Goal: Transaction & Acquisition: Purchase product/service

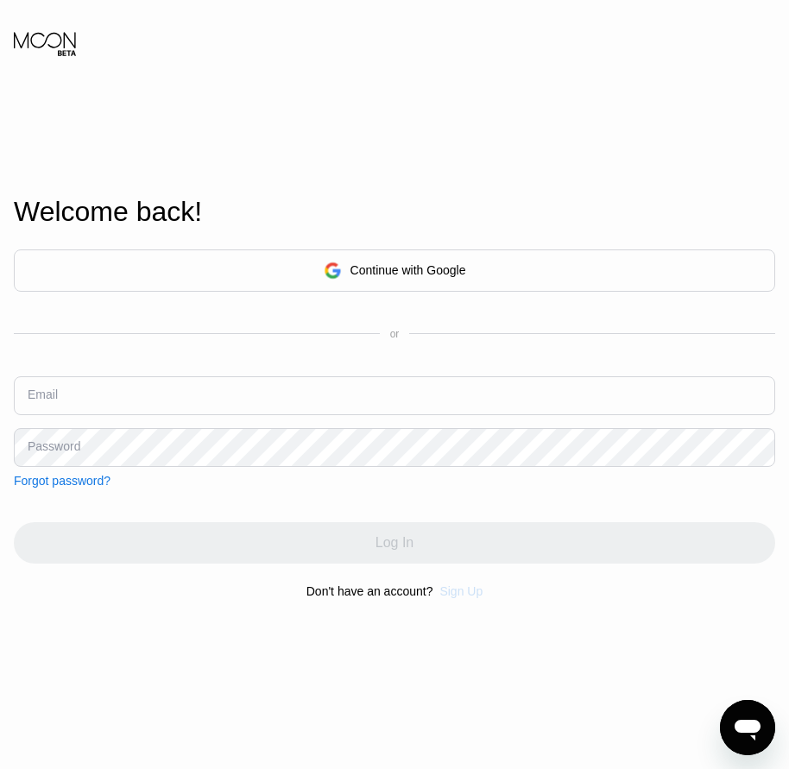
click at [453, 594] on div "Sign Up" at bounding box center [460, 591] width 43 height 14
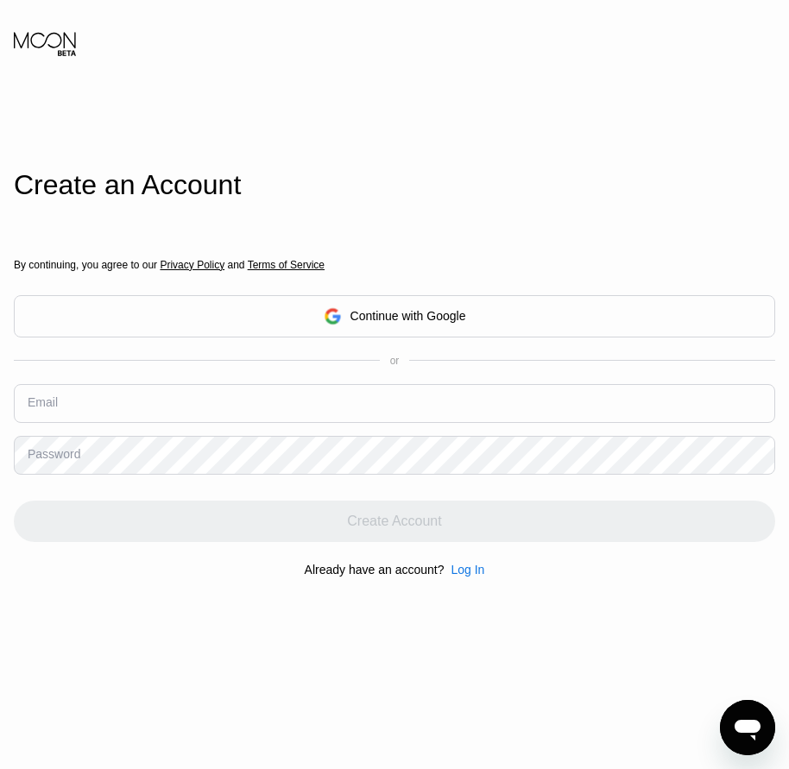
click at [105, 415] on input "text" at bounding box center [394, 403] width 761 height 39
paste input "[EMAIL_ADDRESS][DOMAIN_NAME]"
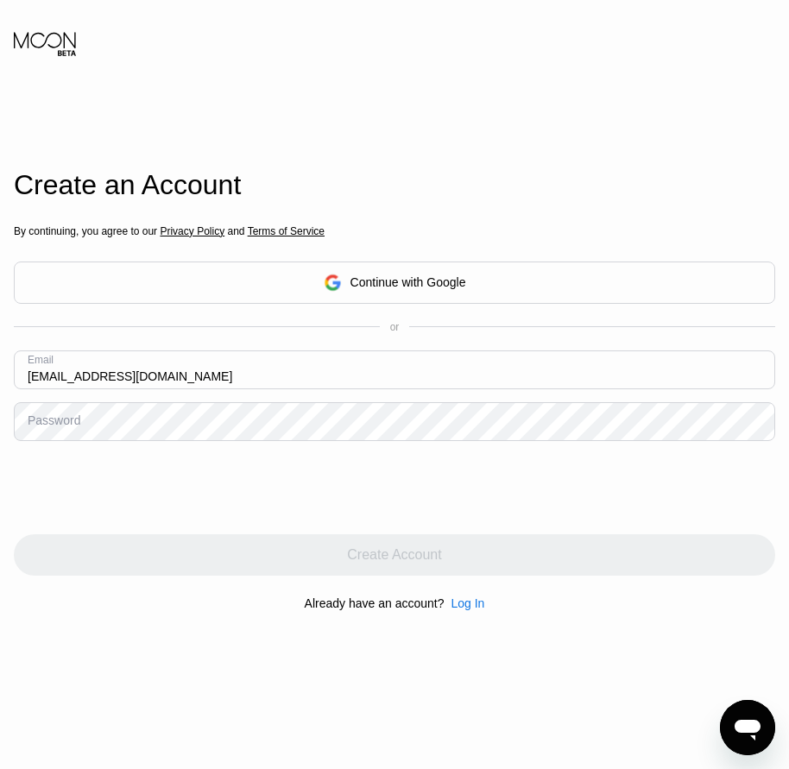
type input "[EMAIL_ADDRESS][DOMAIN_NAME]"
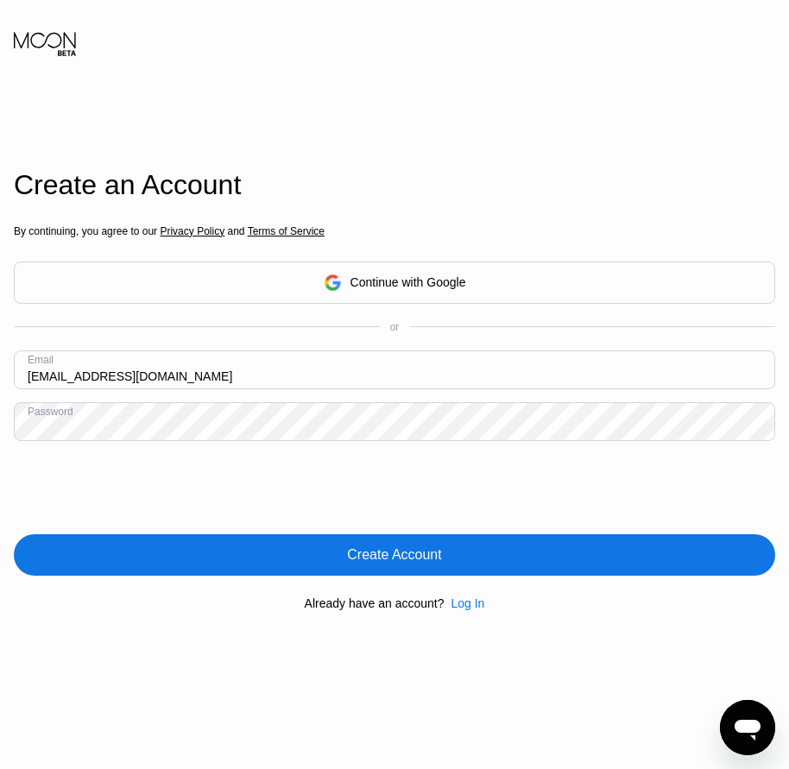
click at [418, 562] on div "Create Account" at bounding box center [394, 554] width 94 height 17
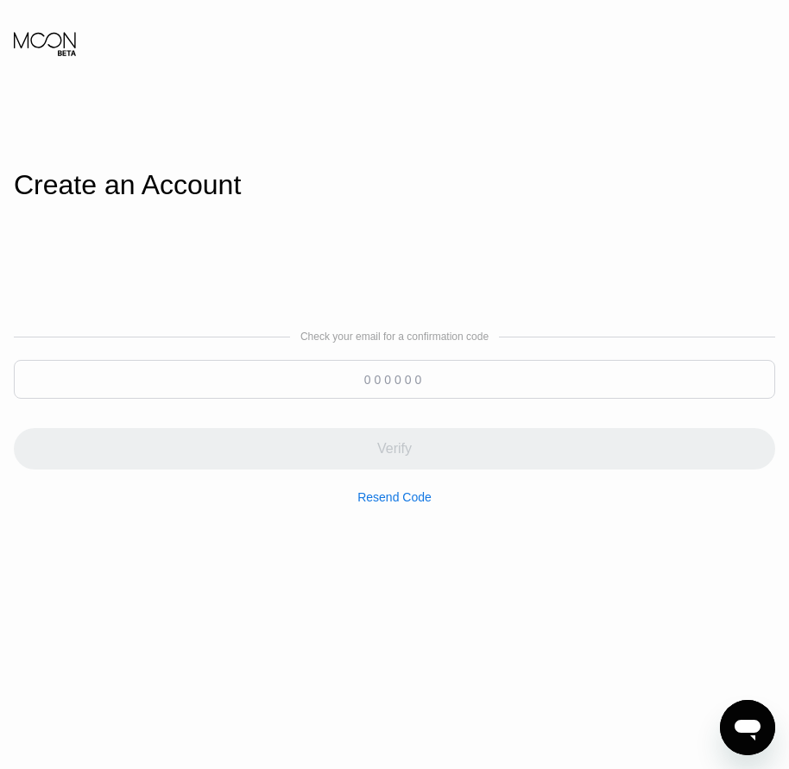
paste input "234733"
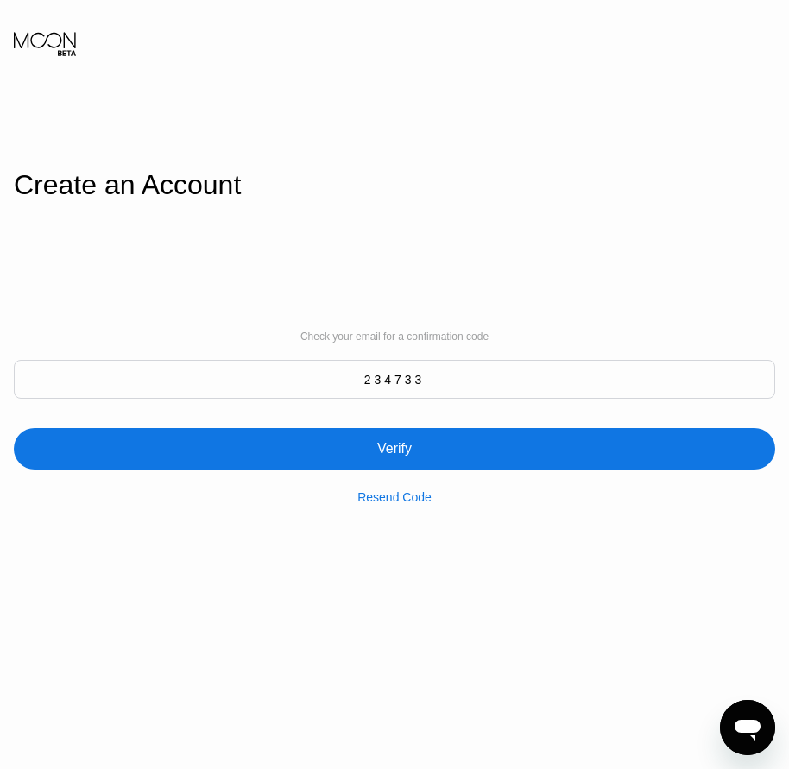
type input "234733"
click at [399, 449] on div "Verify" at bounding box center [394, 448] width 35 height 17
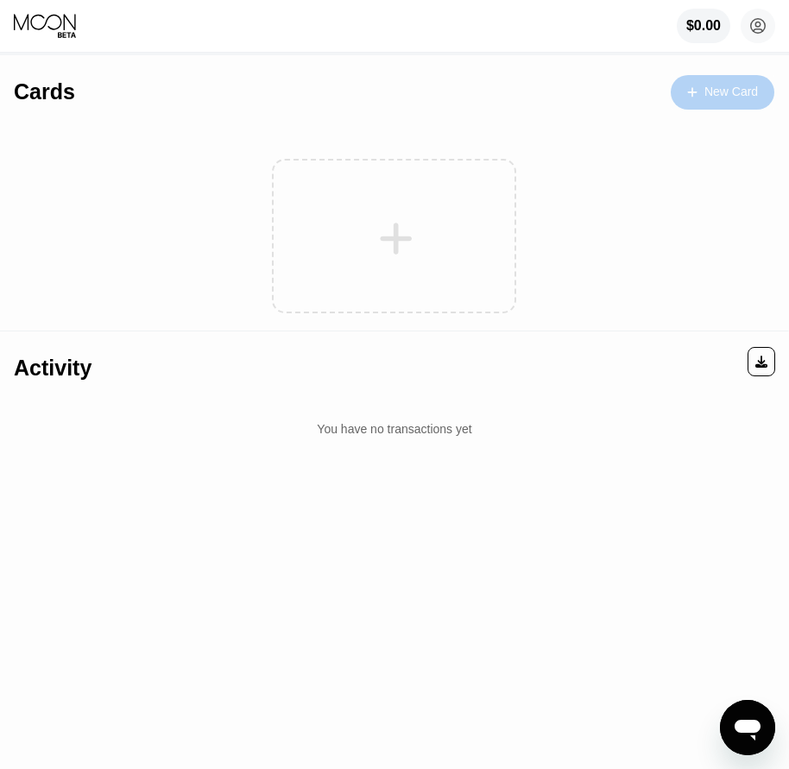
click at [681, 91] on div "New Card" at bounding box center [722, 92] width 104 height 35
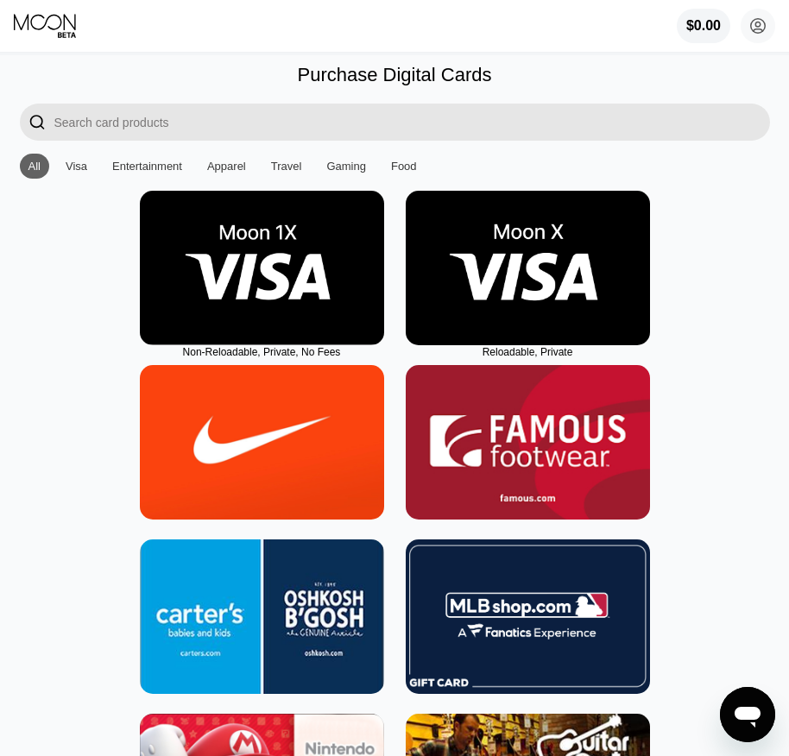
click at [546, 337] on img at bounding box center [528, 268] width 244 height 154
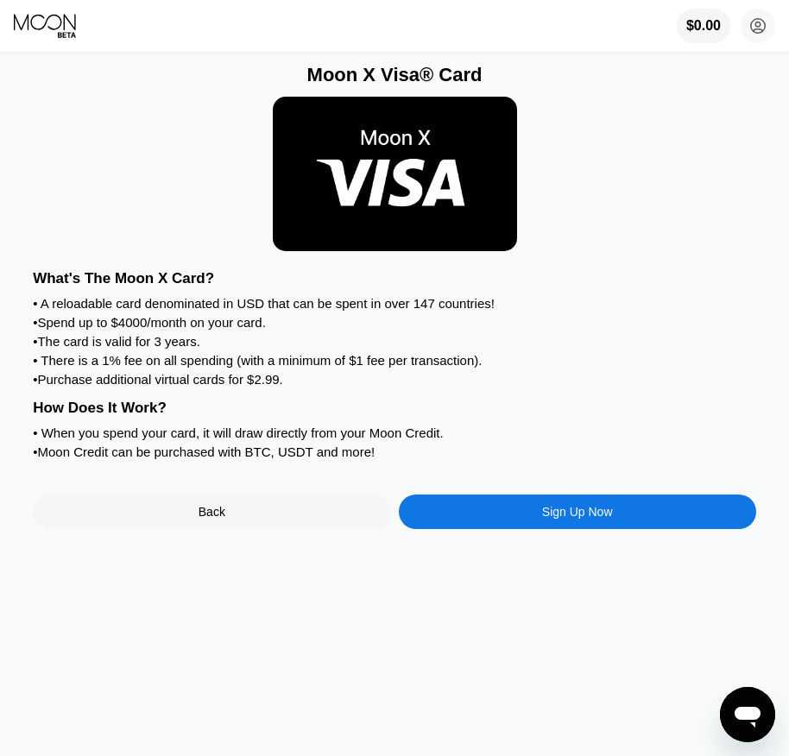
click at [576, 519] on div "Sign Up Now" at bounding box center [577, 512] width 71 height 14
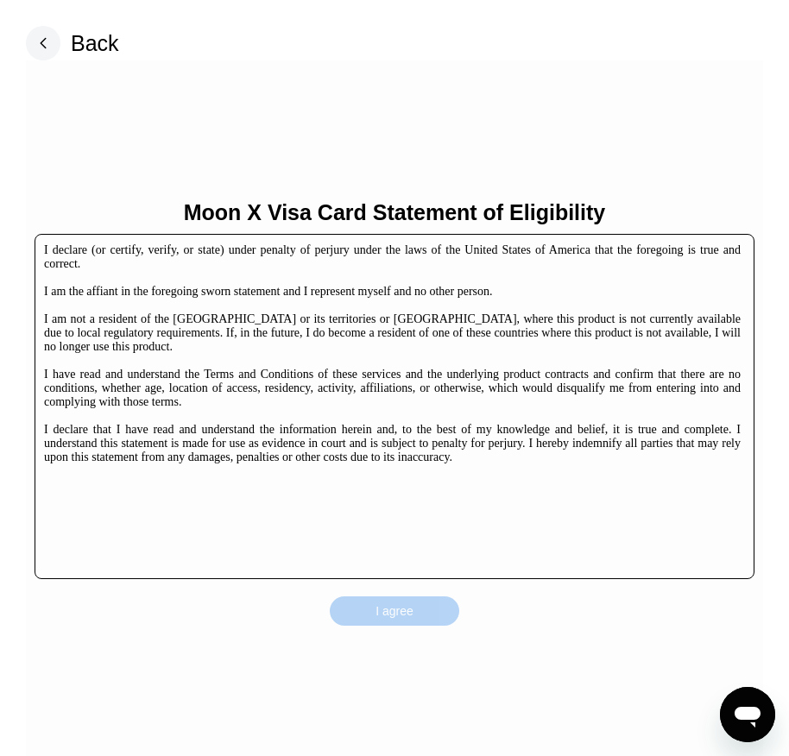
click at [428, 615] on div "I agree" at bounding box center [394, 610] width 129 height 29
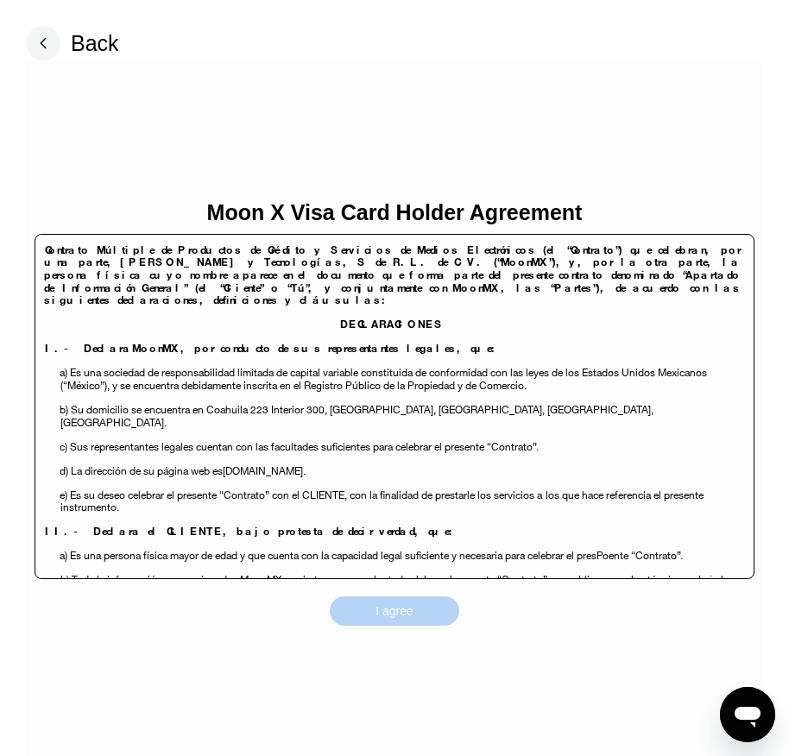
click at [435, 618] on div "I agree" at bounding box center [394, 610] width 129 height 29
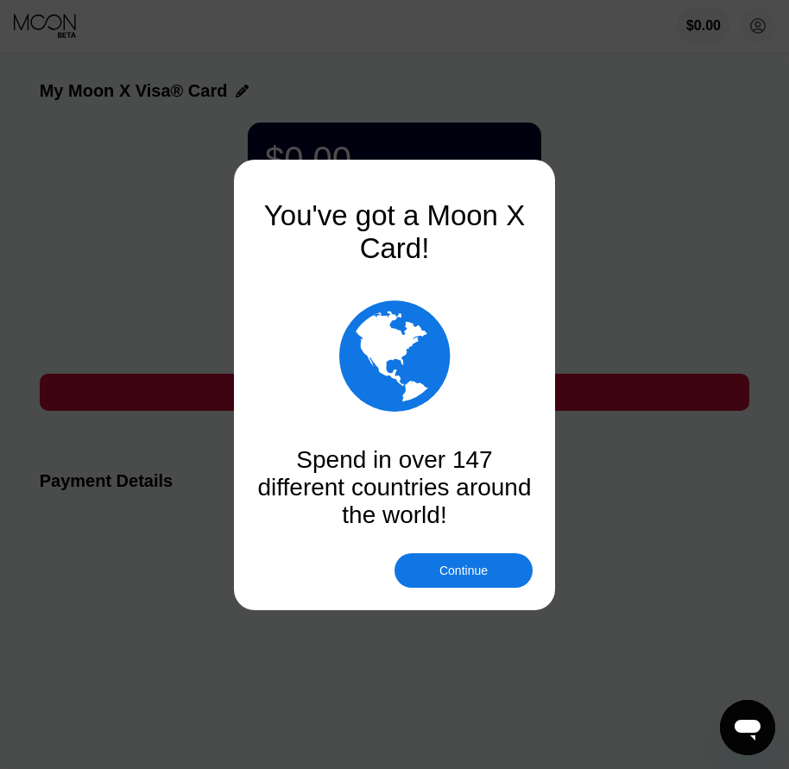
click at [492, 563] on div "Continue" at bounding box center [463, 570] width 138 height 35
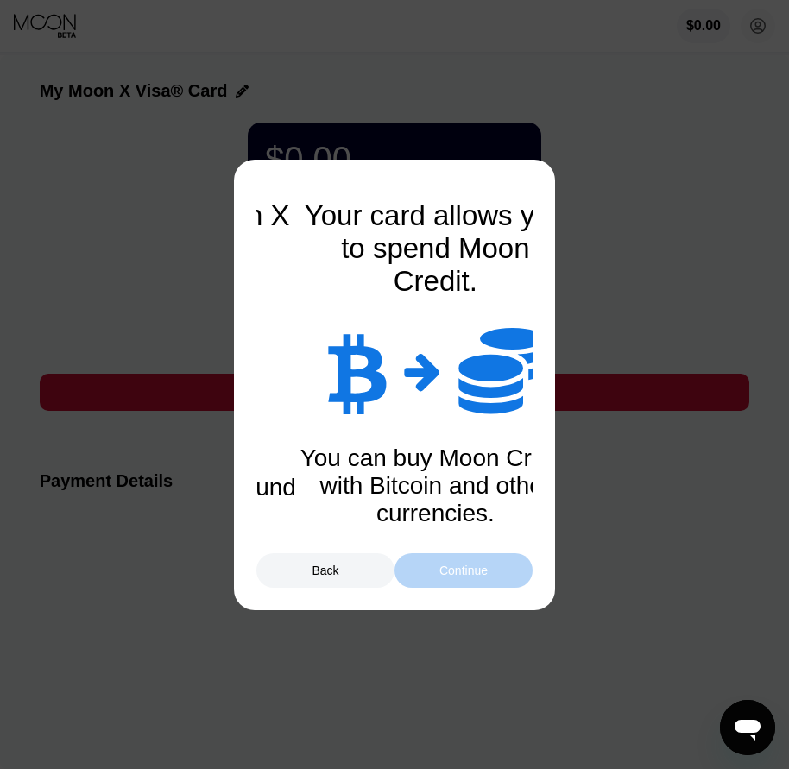
click at [491, 569] on div "Continue" at bounding box center [463, 570] width 138 height 35
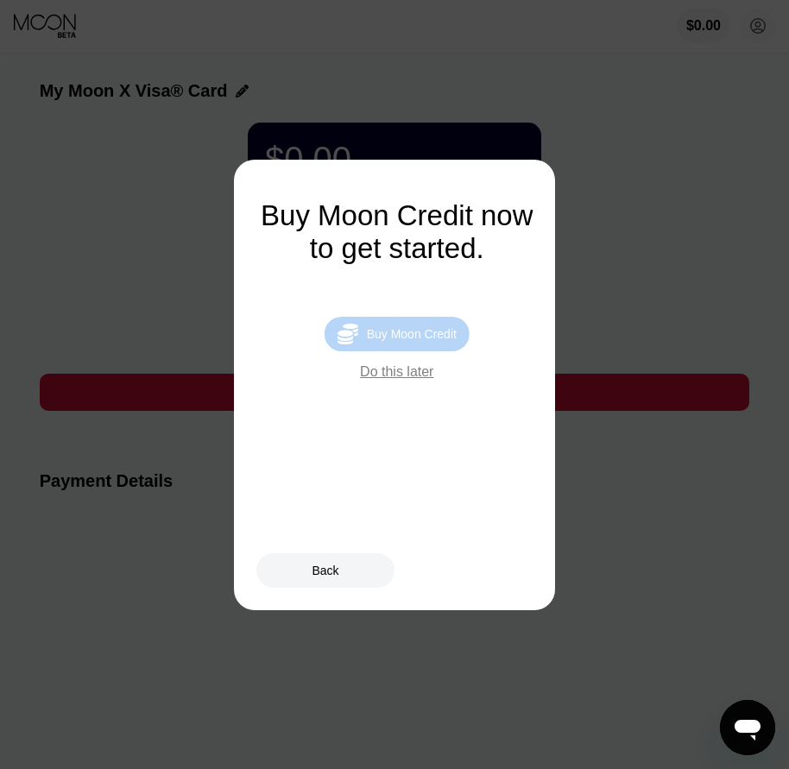
click at [432, 341] on div "Buy Moon Credit" at bounding box center [412, 334] width 90 height 14
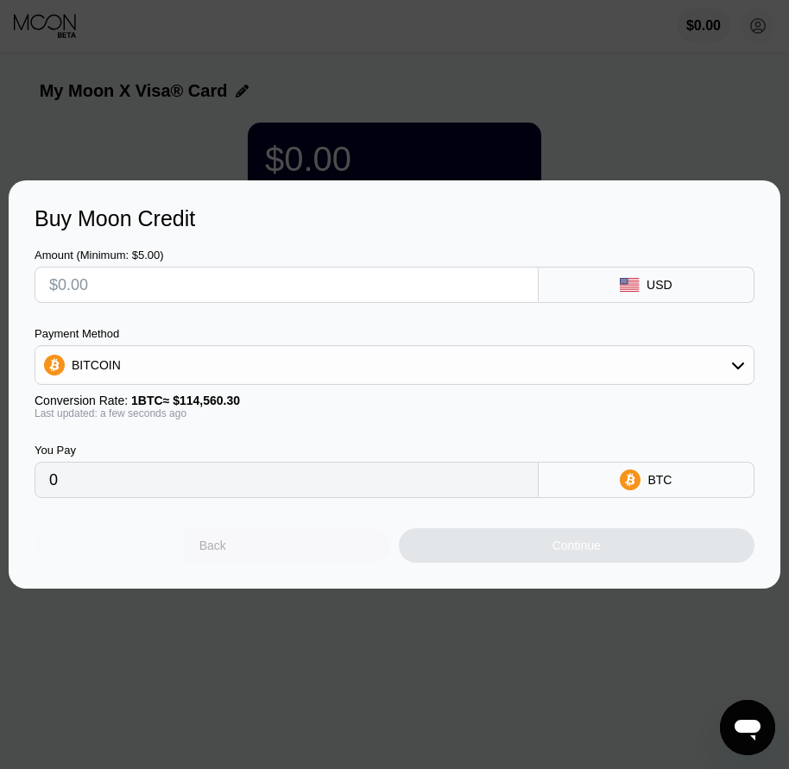
click at [231, 558] on div "Back" at bounding box center [213, 545] width 356 height 35
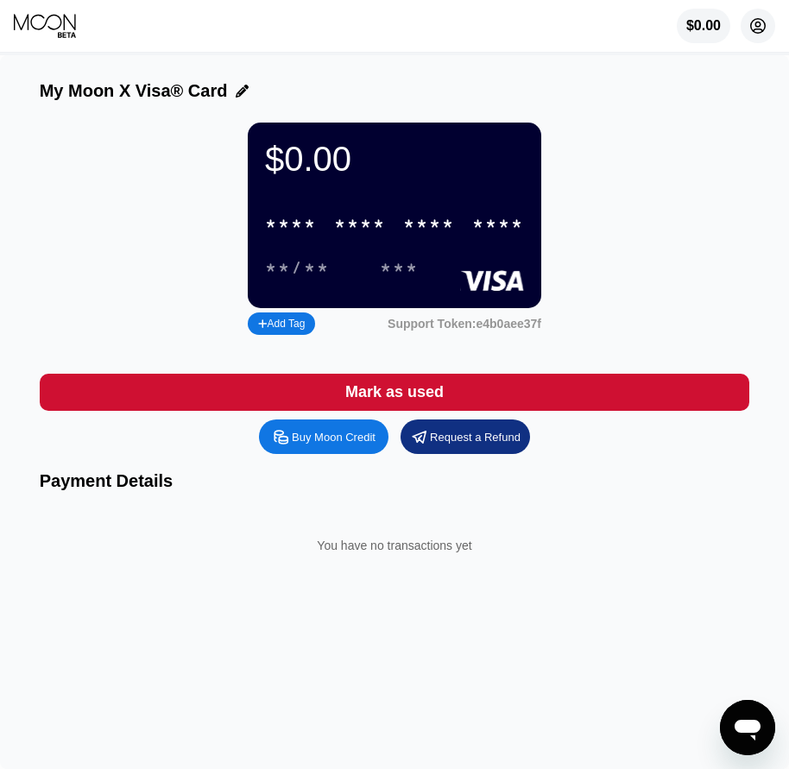
click at [757, 26] on circle at bounding box center [757, 26] width 35 height 35
